Goal: Task Accomplishment & Management: Manage account settings

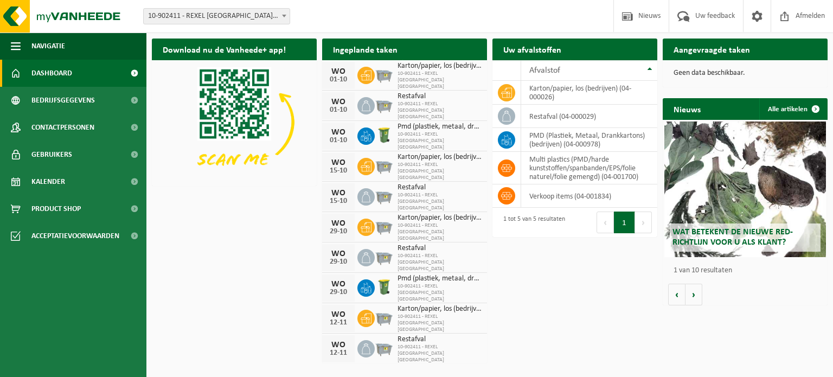
click at [408, 99] on span "Restafval" at bounding box center [439, 96] width 84 height 9
click at [348, 99] on div "WO" at bounding box center [339, 102] width 22 height 9
click at [338, 106] on div "01-10" at bounding box center [339, 110] width 22 height 8
click at [394, 99] on div "Restafval 10-902411 - REXEL BELGIUM NV" at bounding box center [436, 106] width 89 height 30
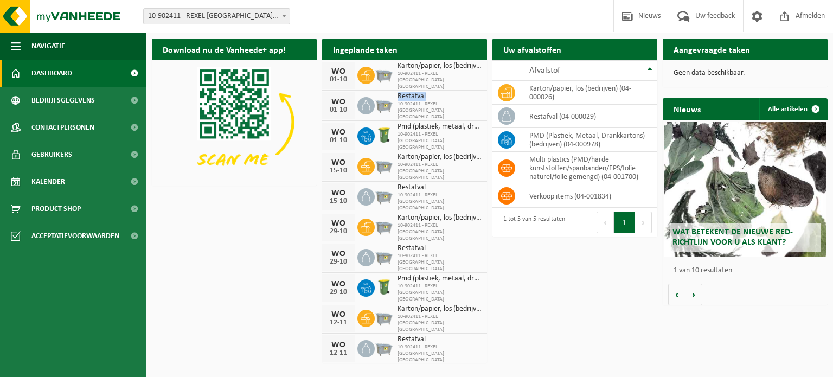
click at [394, 99] on div "Restafval 10-902411 - REXEL BELGIUM NV" at bounding box center [436, 106] width 89 height 30
click at [424, 109] on span "10-902411 - REXEL BELGIUM NV" at bounding box center [439, 111] width 84 height 20
click at [42, 186] on span "Kalender" at bounding box center [48, 181] width 34 height 27
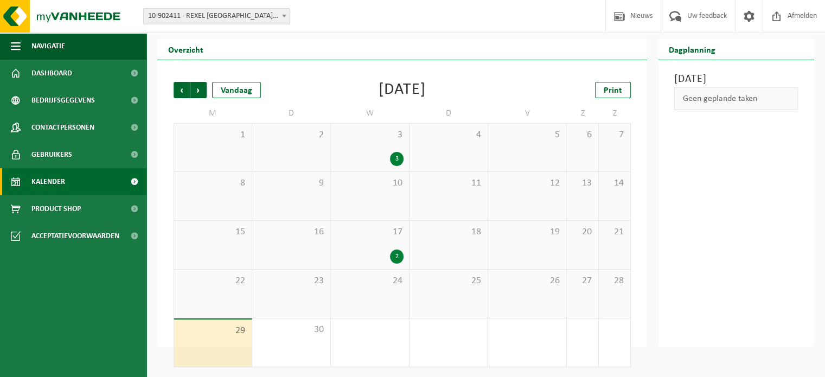
scroll to position [25, 0]
click at [198, 91] on span "Volgende" at bounding box center [198, 89] width 16 height 16
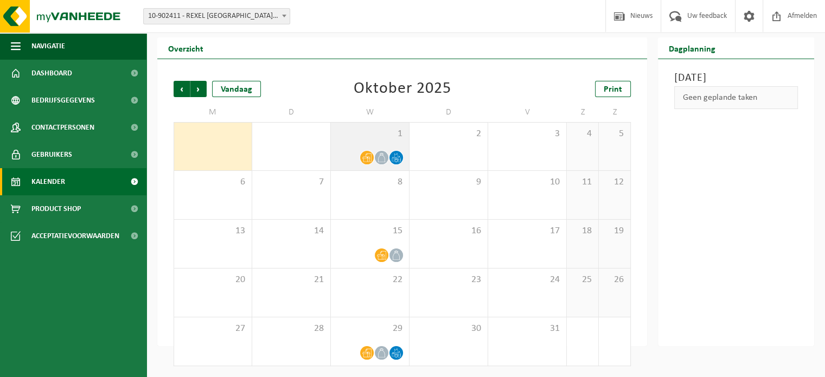
click at [377, 142] on div "1" at bounding box center [370, 147] width 78 height 48
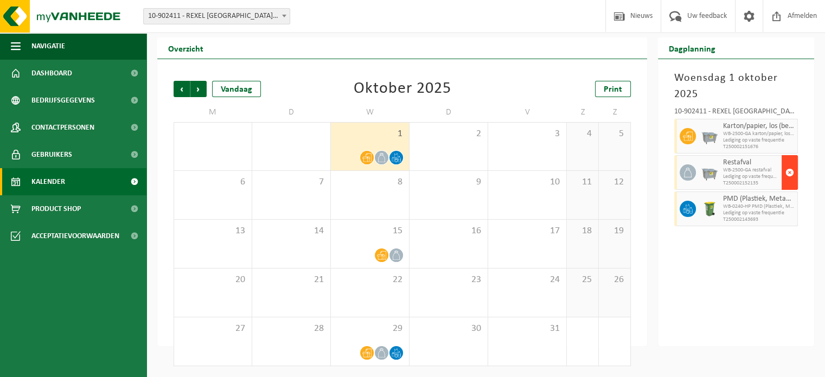
click at [790, 174] on span "button" at bounding box center [789, 173] width 9 height 22
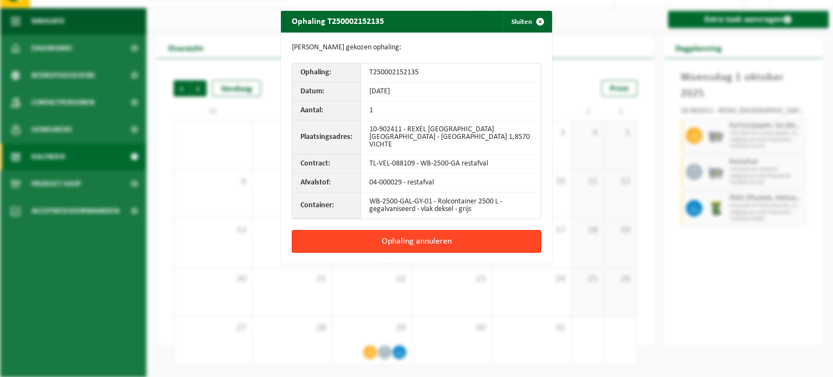
click at [362, 233] on button "Ophaling annuleren" at bounding box center [416, 241] width 249 height 23
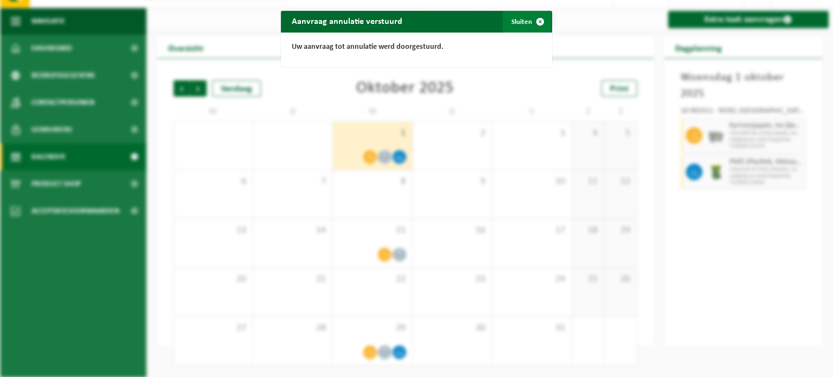
click at [520, 19] on button "Sluiten" at bounding box center [527, 22] width 48 height 22
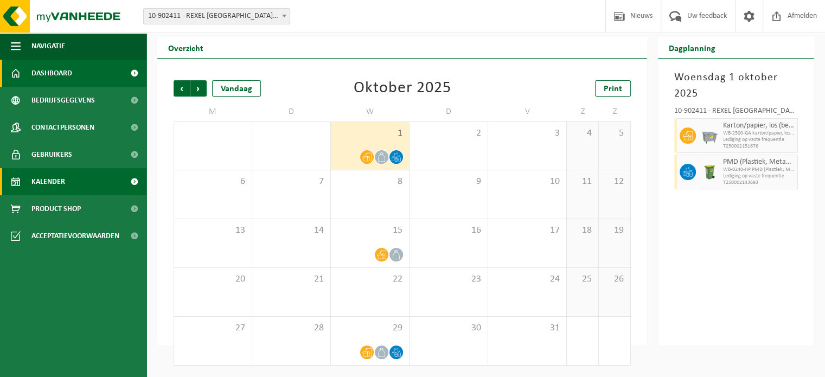
click at [41, 77] on span "Dashboard" at bounding box center [51, 73] width 41 height 27
